Goal: Information Seeking & Learning: Learn about a topic

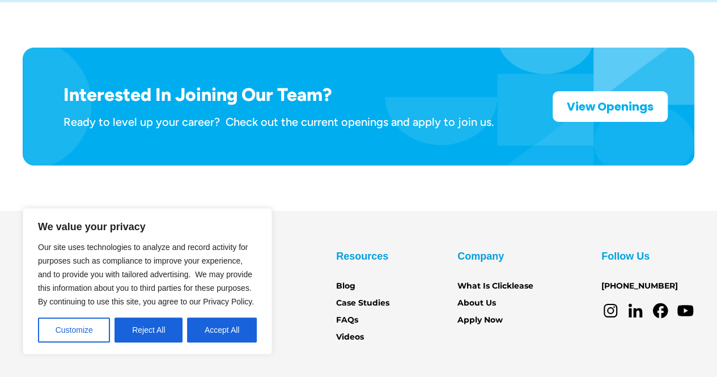
scroll to position [1832, 0]
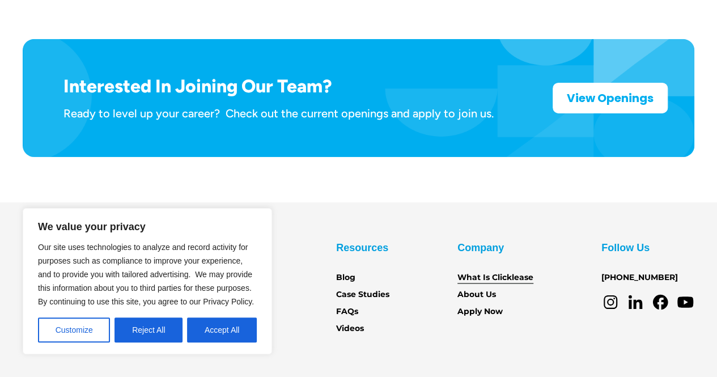
click at [481, 272] on link "What Is Clicklease" at bounding box center [496, 278] width 76 height 12
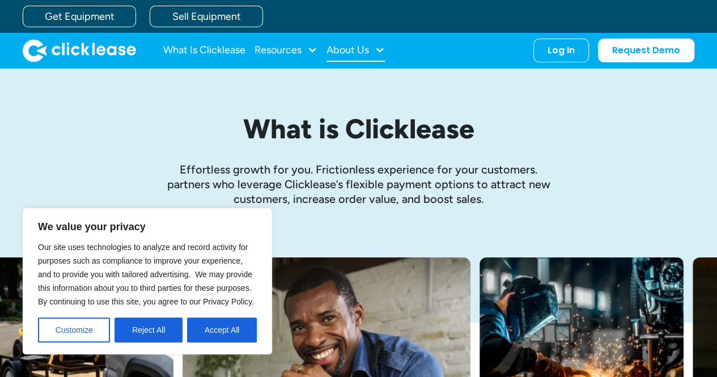
click at [364, 50] on div "About Us" at bounding box center [348, 50] width 43 height 0
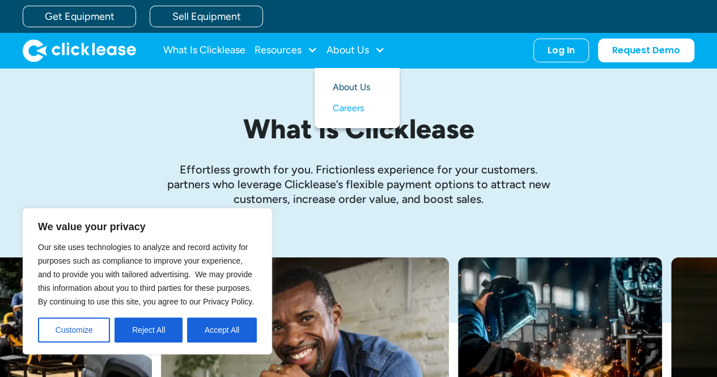
click at [352, 84] on link "About Us" at bounding box center [357, 87] width 49 height 21
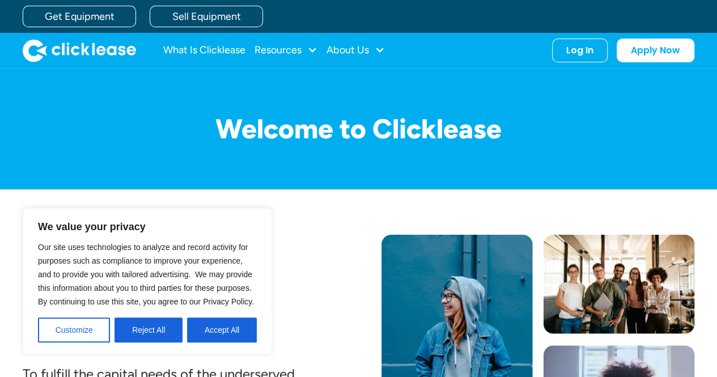
click at [436, 11] on div "Get Equipment Sell Equipment" at bounding box center [370, 16] width 695 height 33
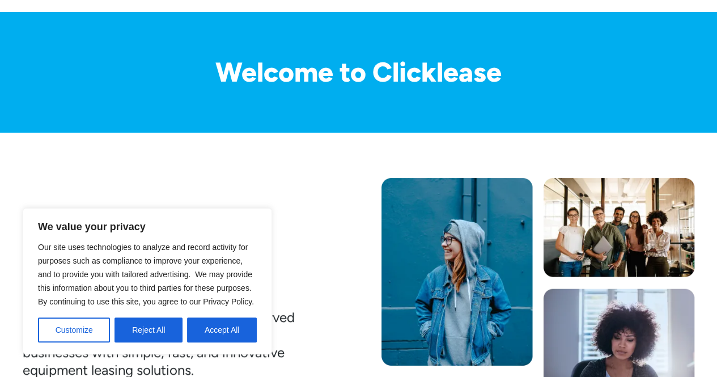
scroll to position [227, 0]
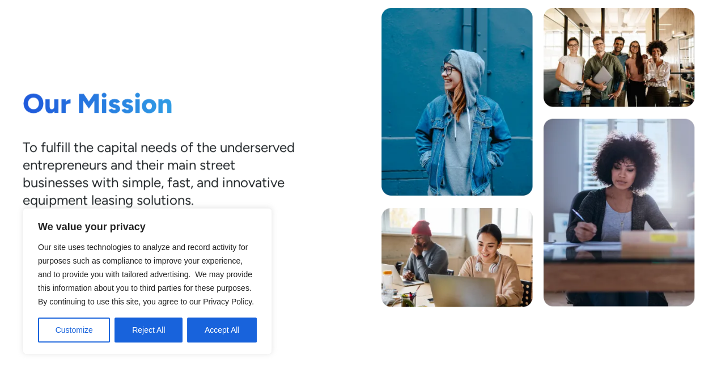
click at [324, 124] on div "Our Mission To fulfill the capital needs of the underserved entrepreneurs and t…" at bounding box center [359, 157] width 672 height 299
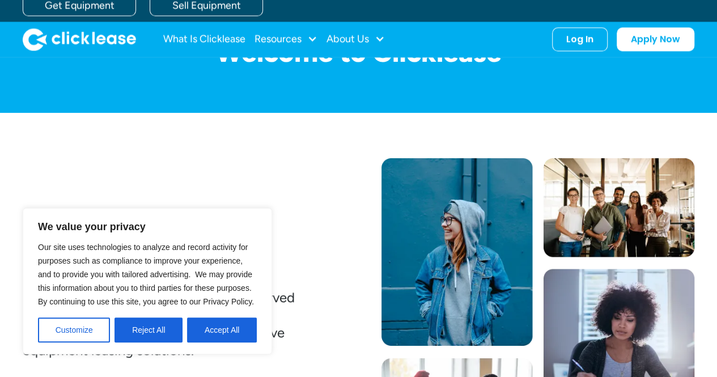
scroll to position [57, 0]
